Goal: Task Accomplishment & Management: Manage account settings

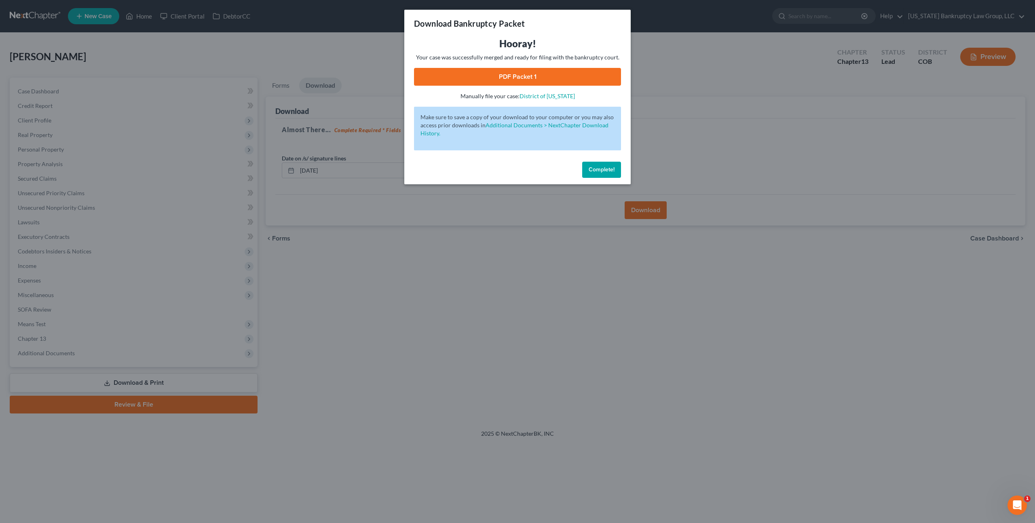
click at [607, 169] on span "Complete!" at bounding box center [602, 169] width 26 height 7
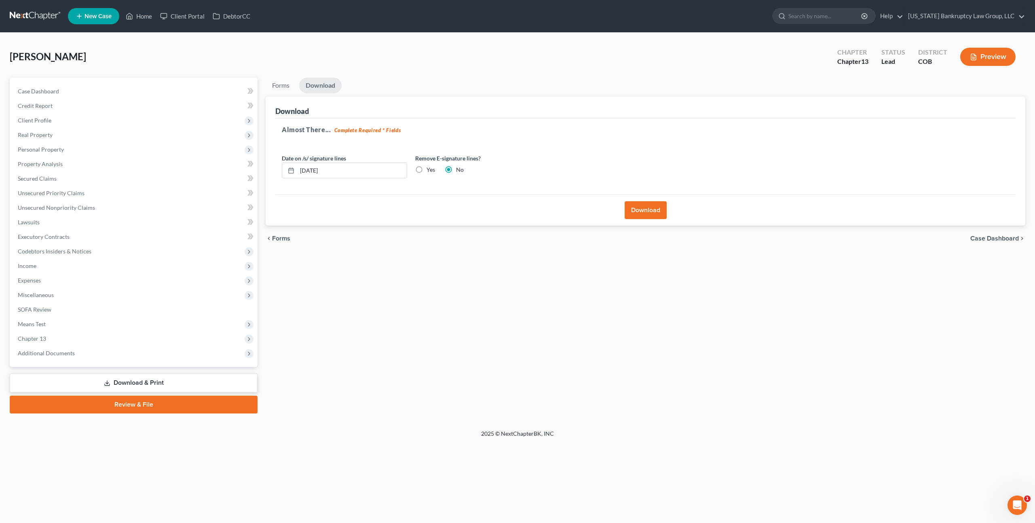
click at [50, 17] on link at bounding box center [36, 16] width 52 height 15
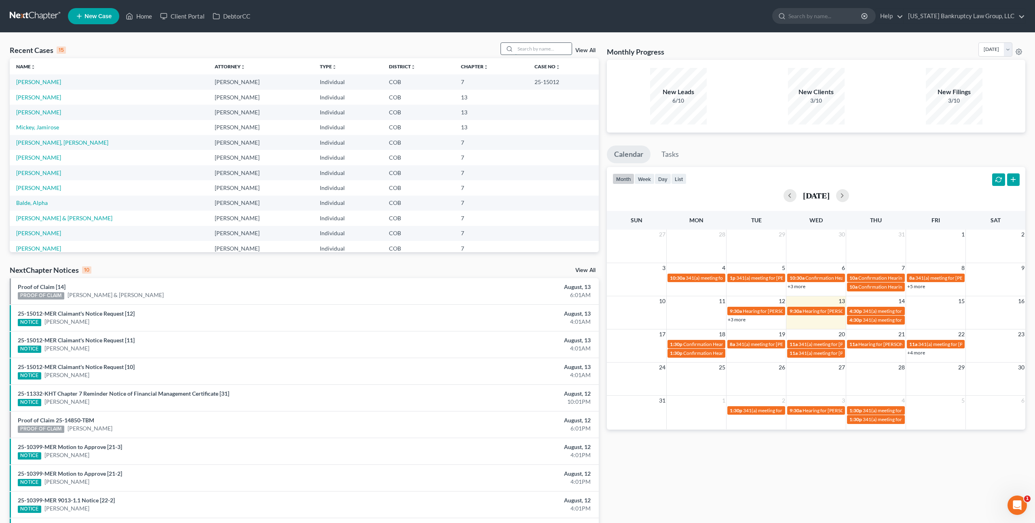
click at [552, 48] on input "search" at bounding box center [543, 49] width 57 height 12
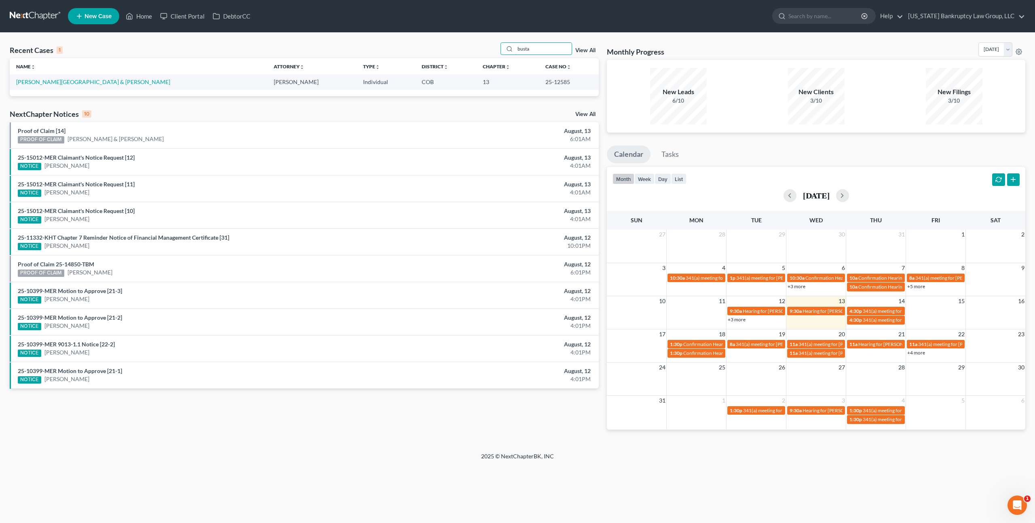
type input "busta"
click at [817, 343] on span "341(a) meeting for [PERSON_NAME]" at bounding box center [838, 344] width 78 height 6
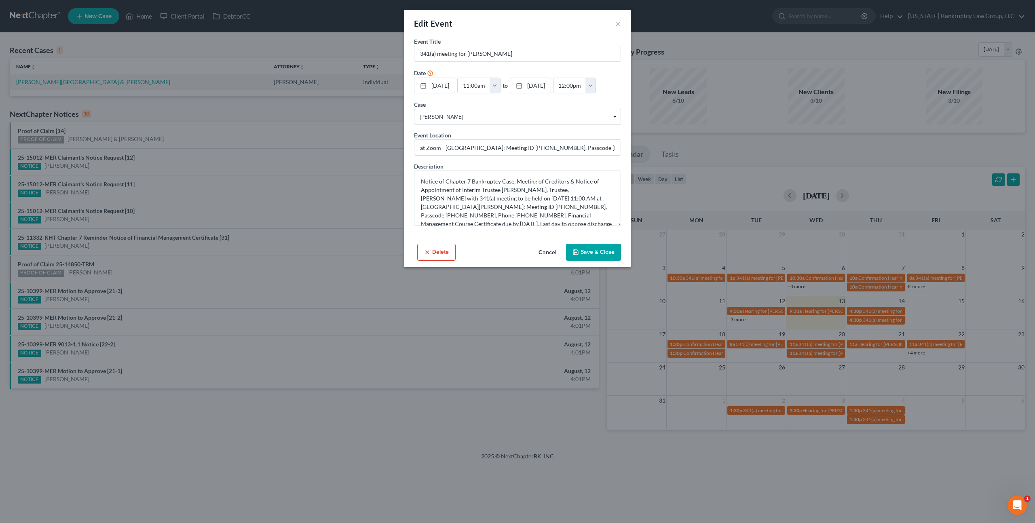
click at [755, 411] on div "Edit Event × Event Title * 341(a) meeting for [PERSON_NAME] Date [DATE] close D…" at bounding box center [517, 261] width 1035 height 523
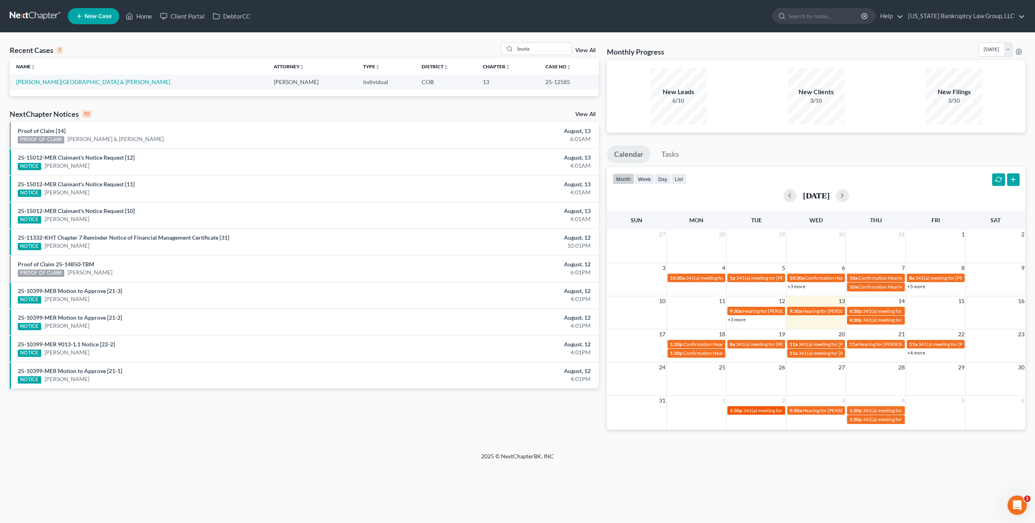
click at [757, 411] on span "341(a) meeting for [PERSON_NAME]" at bounding box center [782, 411] width 78 height 6
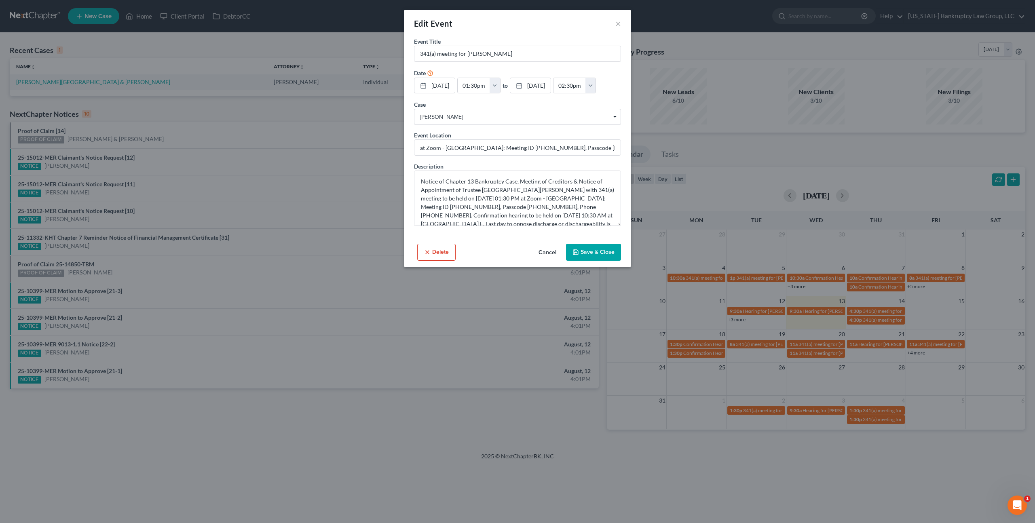
click at [582, 254] on button "Save & Close" at bounding box center [593, 252] width 55 height 17
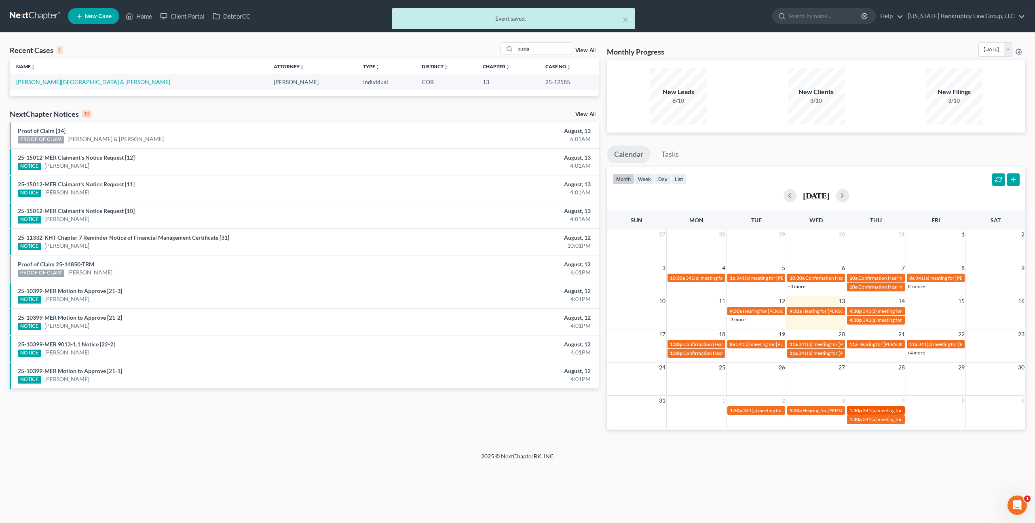
click at [864, 408] on span "341(a) meeting for [PERSON_NAME]" at bounding box center [902, 411] width 78 height 6
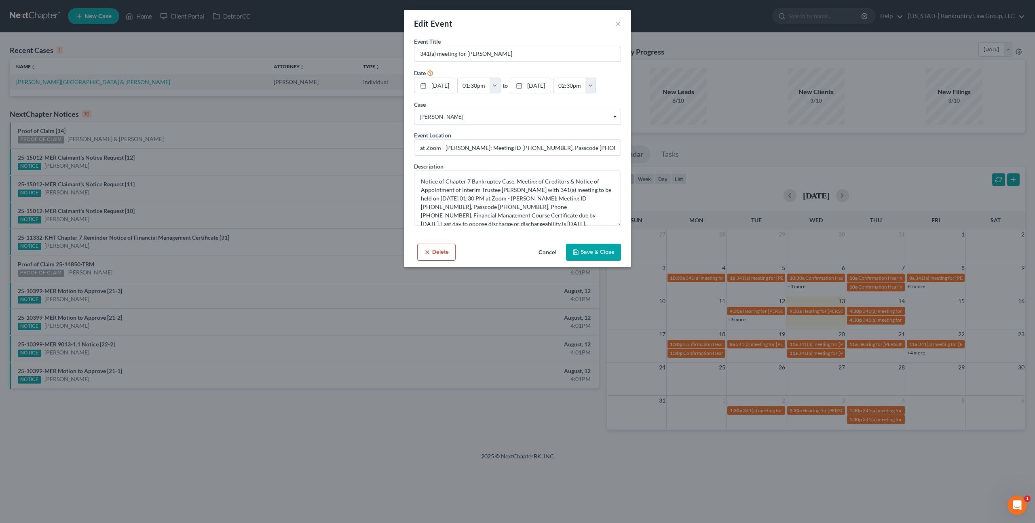
click at [590, 252] on button "Save & Close" at bounding box center [593, 252] width 55 height 17
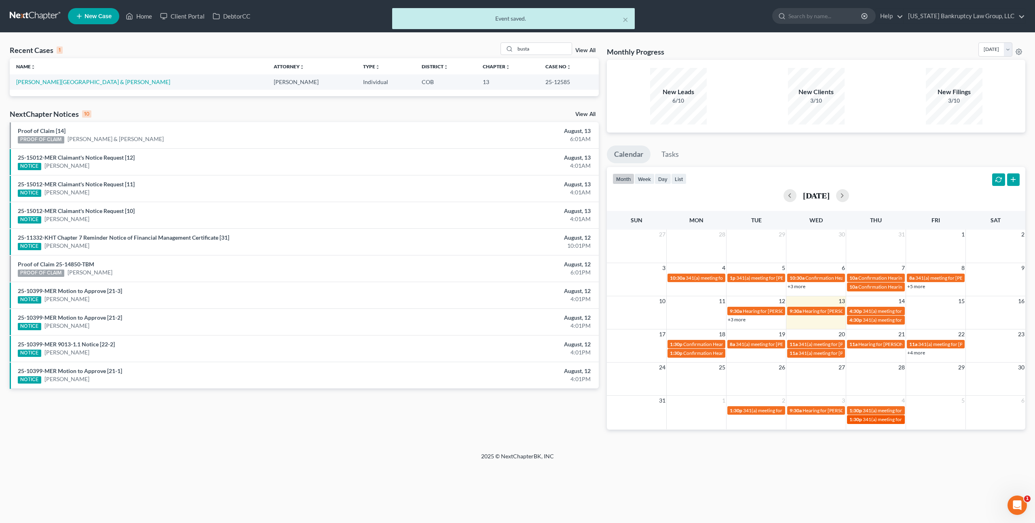
click at [880, 421] on span "341(a) meeting for [PERSON_NAME]" at bounding box center [902, 420] width 78 height 6
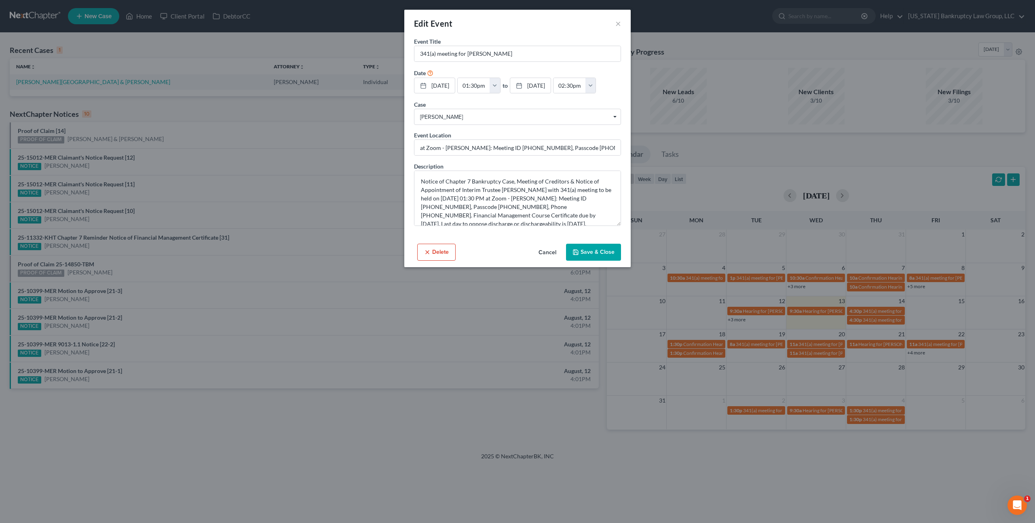
click at [579, 252] on icon "button" at bounding box center [576, 252] width 6 height 6
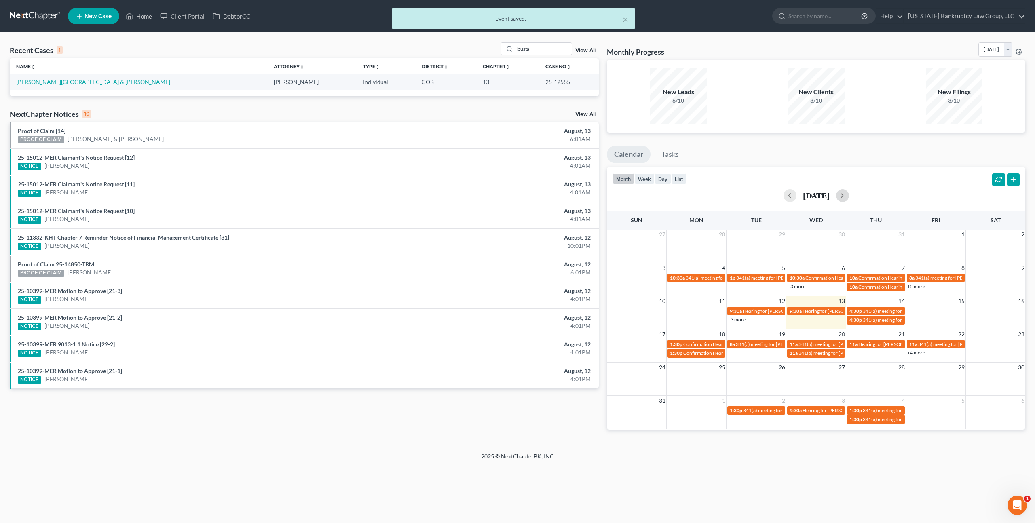
click at [849, 195] on button "button" at bounding box center [842, 195] width 13 height 13
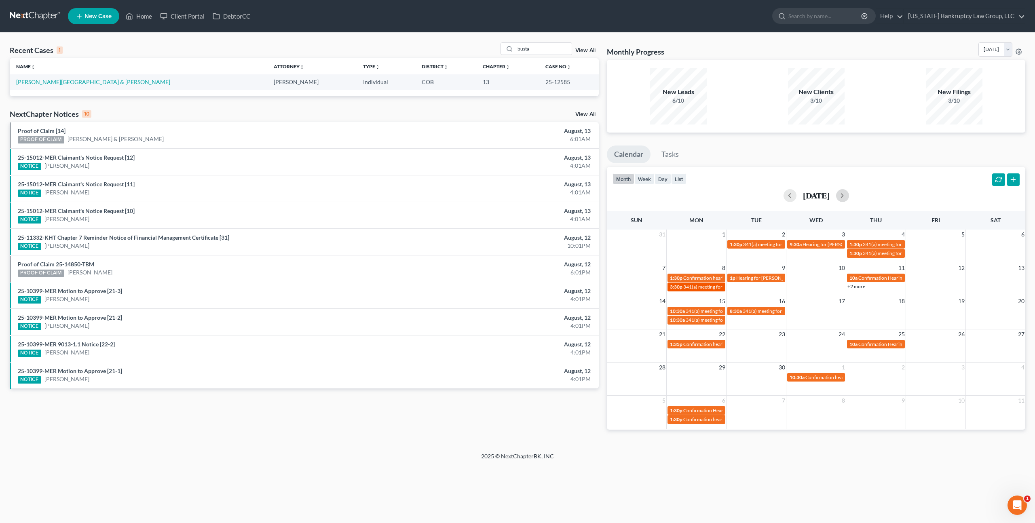
click at [710, 286] on span "341(a) meeting for [PERSON_NAME] & [PERSON_NAME]" at bounding box center [743, 287] width 121 height 6
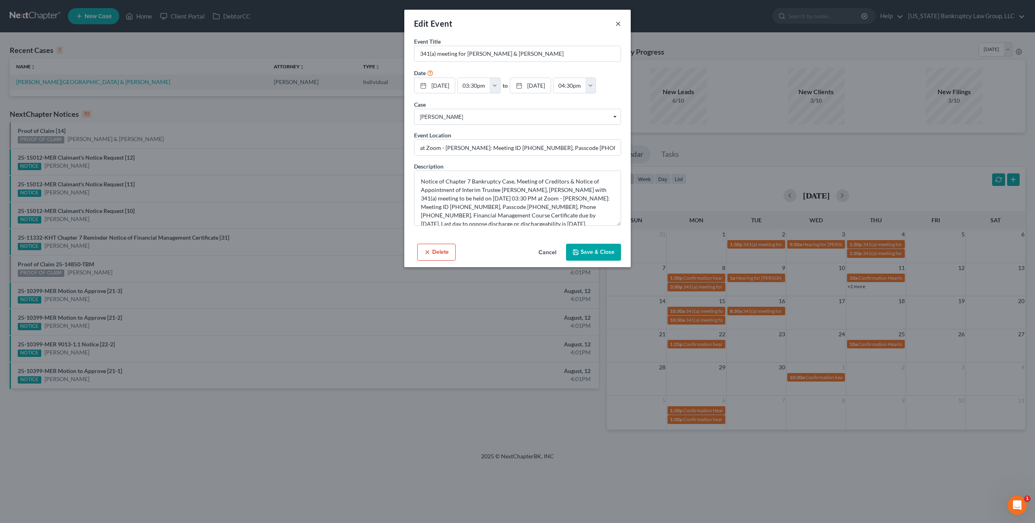
click at [620, 25] on button "×" at bounding box center [619, 24] width 6 height 10
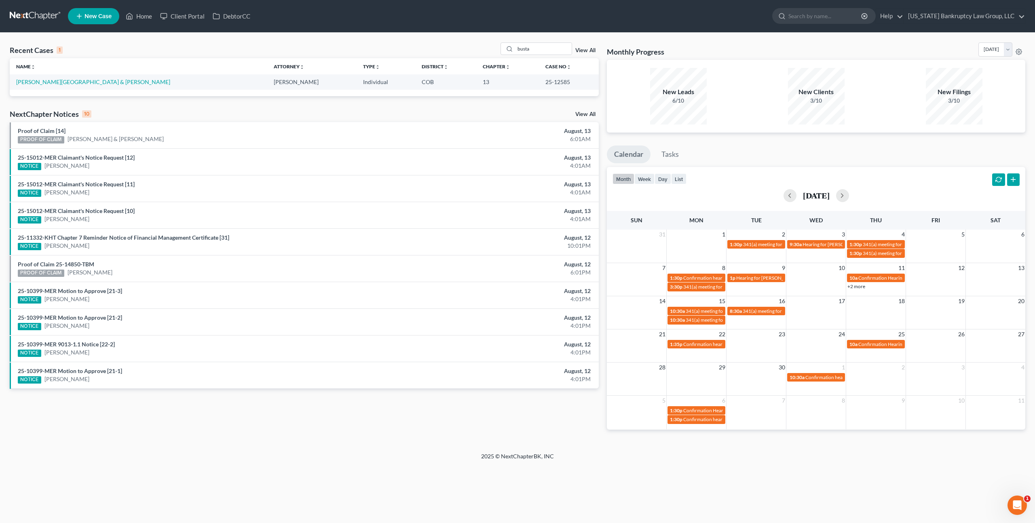
click at [863, 286] on link "+2 more" at bounding box center [857, 287] width 18 height 6
click at [697, 310] on span "341(a) meeting for [PERSON_NAME] & [PERSON_NAME]" at bounding box center [746, 311] width 121 height 6
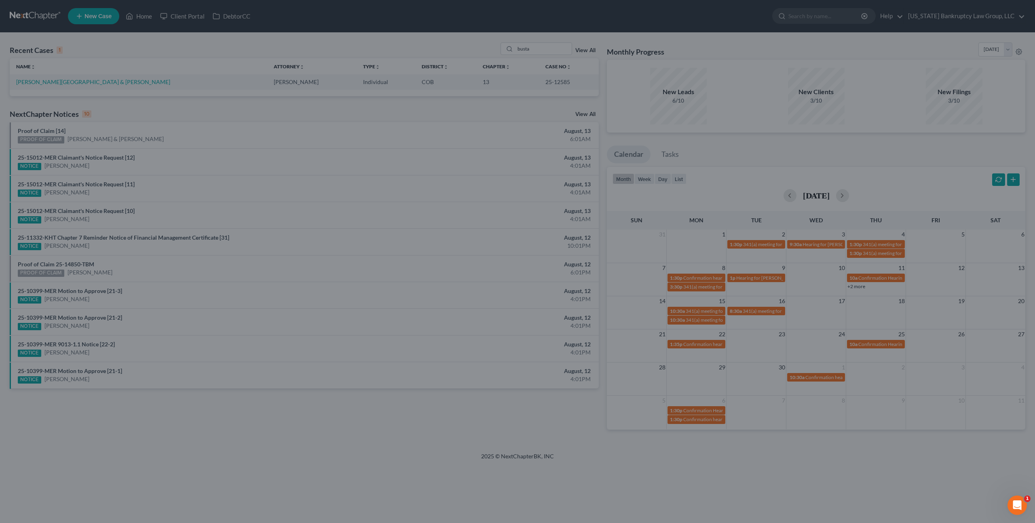
click at [765, 309] on div "Edit Event × Event Title * 341(a) meeting for [PERSON_NAME] & [PERSON_NAME] Dat…" at bounding box center [517, 261] width 1035 height 523
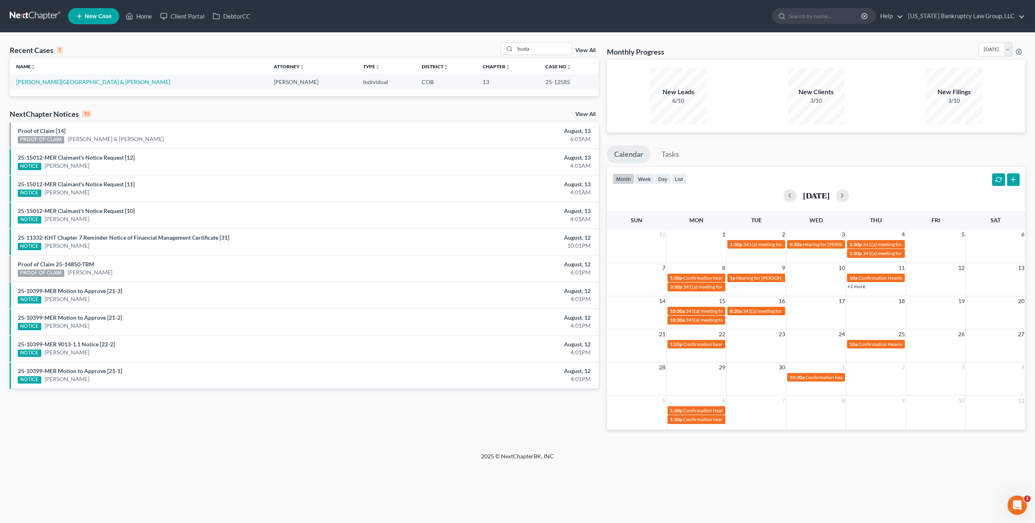
click at [765, 309] on span "341(a) meeting for [PERSON_NAME] & [PERSON_NAME]" at bounding box center [803, 311] width 121 height 6
